Goal: Task Accomplishment & Management: Manage account settings

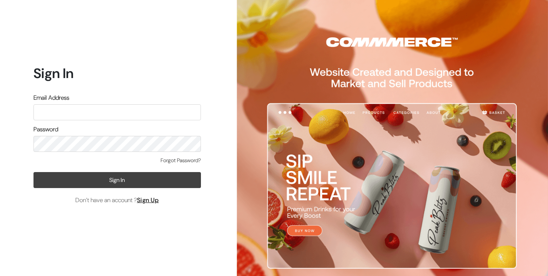
type input "info.dermaheal@gmail.com"
click at [77, 181] on button "Sign In" at bounding box center [116, 180] width 167 height 16
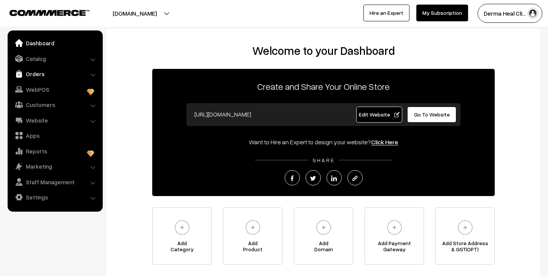
click at [40, 79] on link "Orders" at bounding box center [55, 74] width 91 height 14
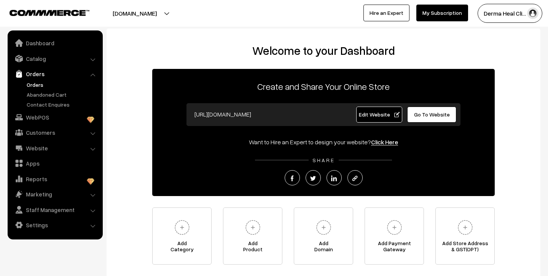
click at [47, 81] on link "Orders" at bounding box center [62, 85] width 75 height 8
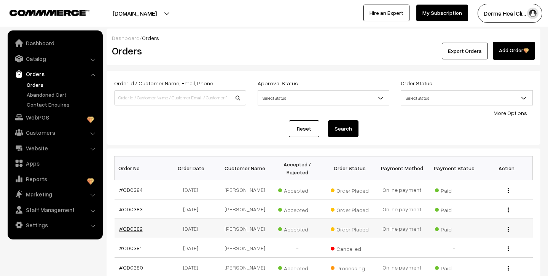
click at [138, 227] on link "#OD0382" at bounding box center [131, 228] width 24 height 6
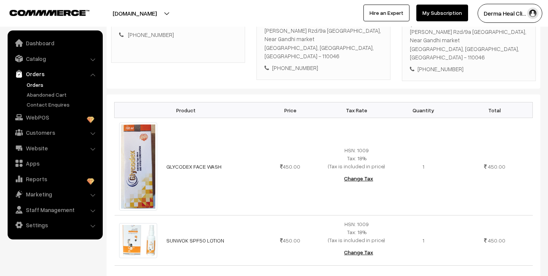
scroll to position [168, 0]
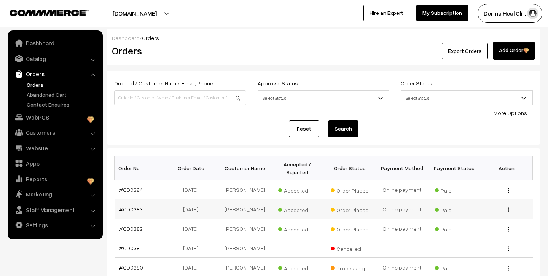
click at [134, 211] on link "#OD0383" at bounding box center [131, 209] width 24 height 6
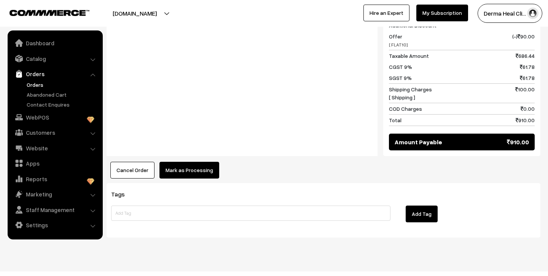
scroll to position [398, 0]
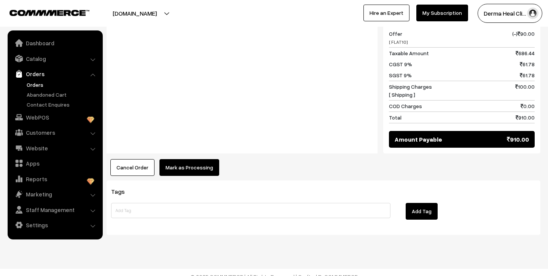
click at [198, 160] on button "Mark as Processing" at bounding box center [189, 167] width 60 height 17
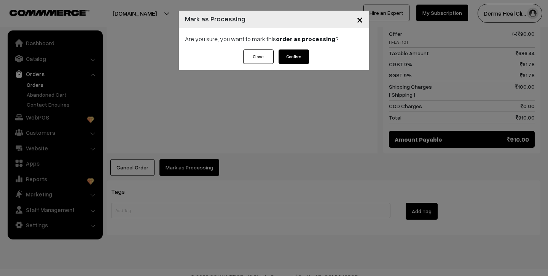
click at [293, 55] on button "Confirm" at bounding box center [293, 56] width 30 height 14
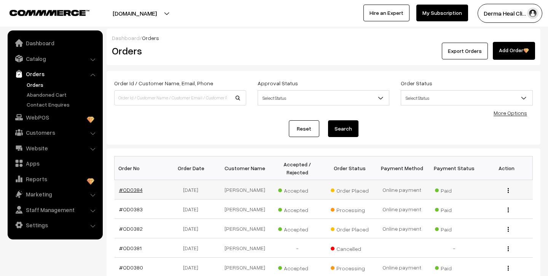
click at [134, 189] on link "#OD0384" at bounding box center [131, 189] width 24 height 6
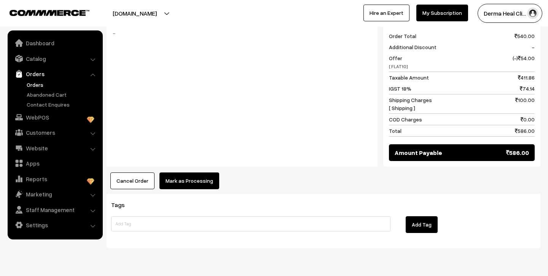
scroll to position [335, 0]
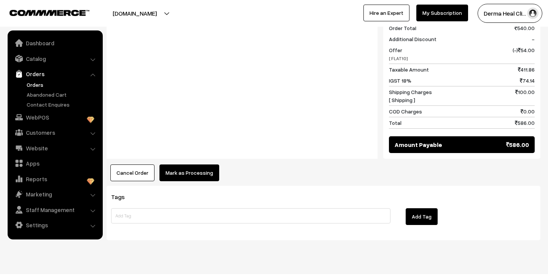
click at [203, 164] on button "Mark as Processing" at bounding box center [189, 172] width 60 height 17
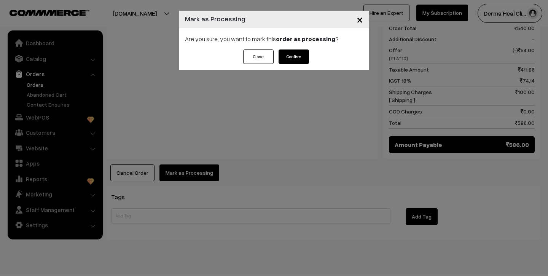
click at [293, 59] on button "Confirm" at bounding box center [293, 56] width 30 height 14
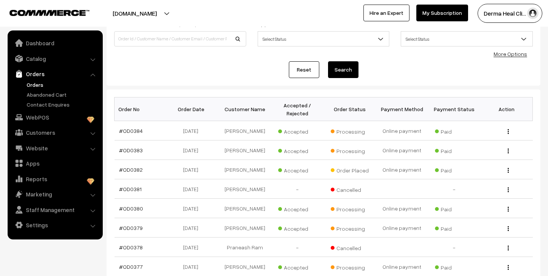
scroll to position [61, 0]
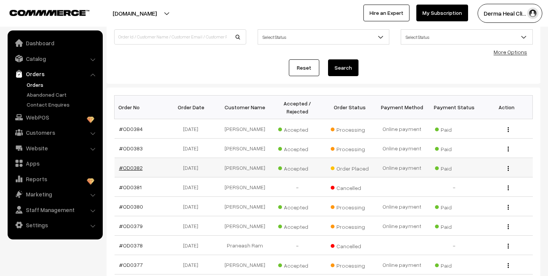
click at [128, 167] on link "#OD0382" at bounding box center [131, 167] width 24 height 6
